Goal: Task Accomplishment & Management: Manage account settings

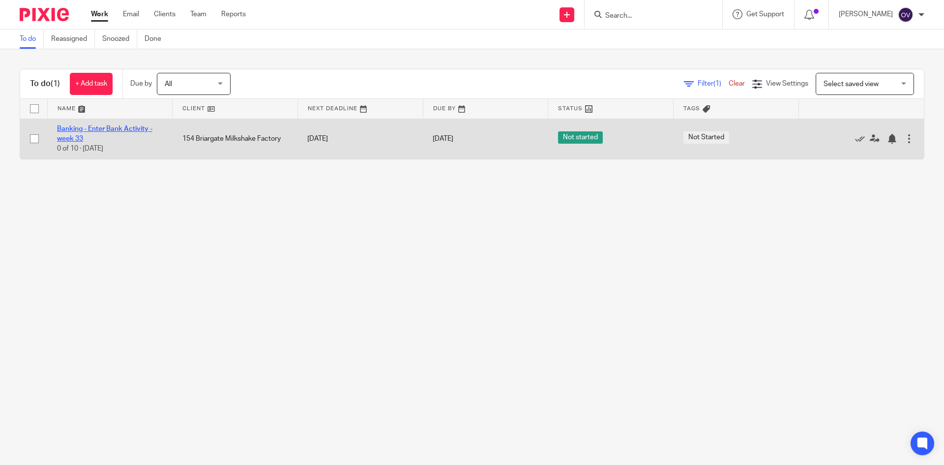
click at [105, 127] on link "Banking - Enter Bank Activity - week 33" at bounding box center [104, 133] width 95 height 17
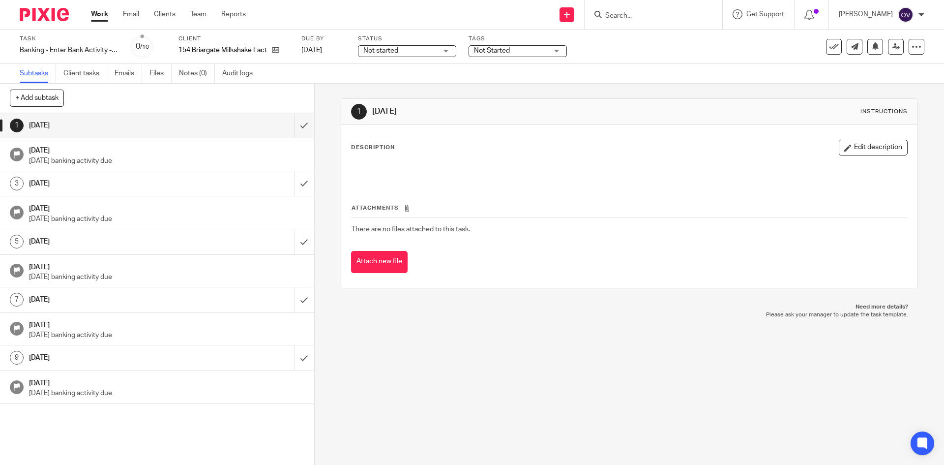
click at [436, 54] on span "Not started" at bounding box center [400, 51] width 74 height 10
drag, startPoint x: 415, startPoint y: 93, endPoint x: 443, endPoint y: 77, distance: 32.4
click at [415, 92] on li "In progress" at bounding box center [408, 87] width 97 height 20
click at [542, 53] on span "Not Started" at bounding box center [511, 51] width 74 height 10
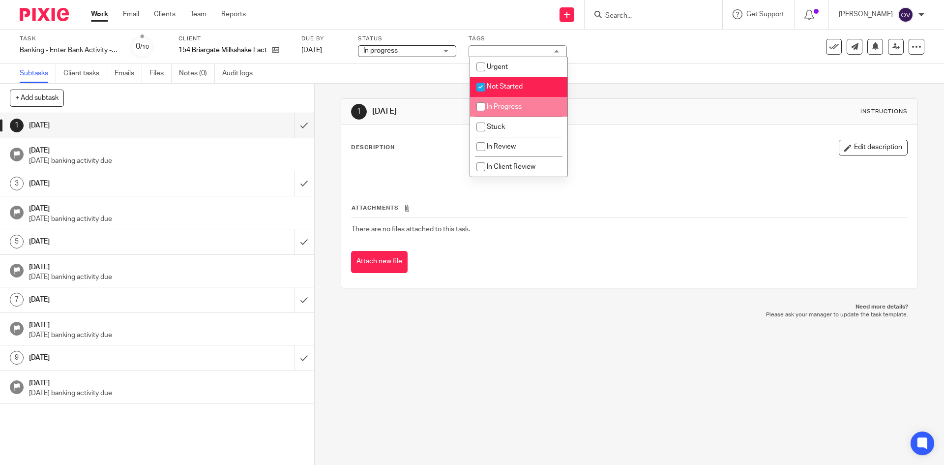
click at [493, 104] on span "In Progress" at bounding box center [504, 106] width 35 height 7
checkbox input "true"
click at [478, 90] on input "checkbox" at bounding box center [481, 87] width 19 height 19
checkbox input "false"
click at [570, 347] on div "1 Friday Instructions Description Edit description Attachments There are no fil…" at bounding box center [630, 274] width 630 height 381
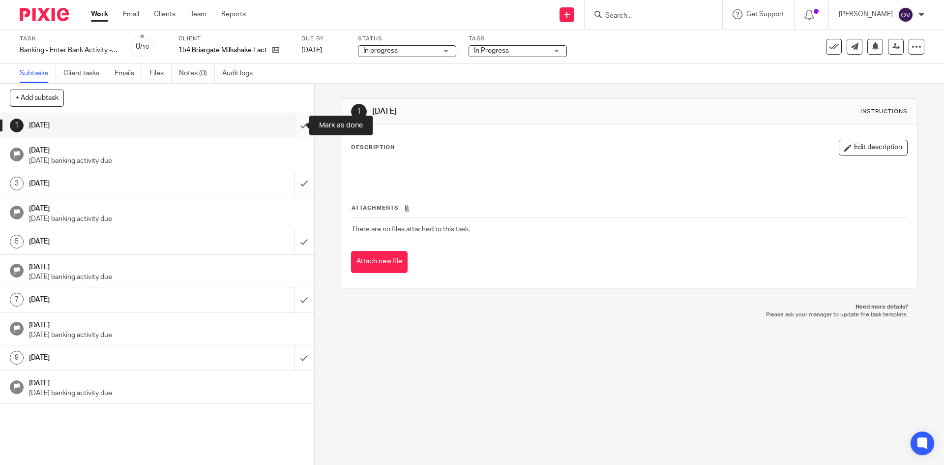
click at [294, 127] on input "submit" at bounding box center [157, 125] width 314 height 25
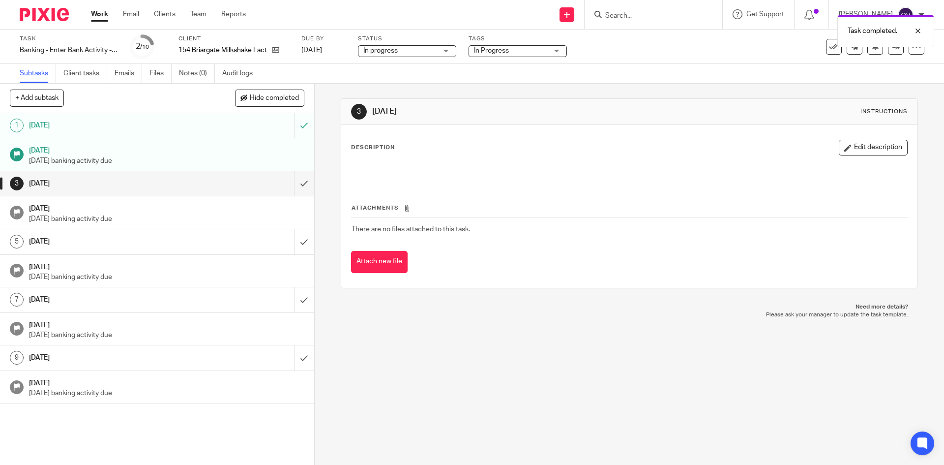
click at [100, 4] on div "Work Email Clients Team Reports Work Email Clients Team Reports Settings" at bounding box center [171, 14] width 180 height 29
click at [100, 10] on link "Work" at bounding box center [99, 14] width 17 height 10
